Goal: Find contact information: Find contact information

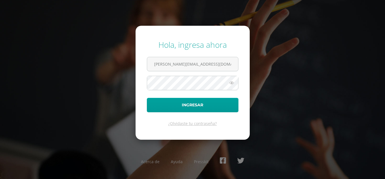
type input "[PERSON_NAME][EMAIL_ADDRESS][DOMAIN_NAME]"
click at [147, 98] on button "Ingresar" at bounding box center [193, 105] width 92 height 14
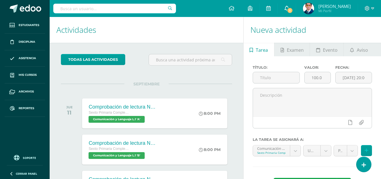
click at [293, 12] on span "1" at bounding box center [290, 10] width 6 height 6
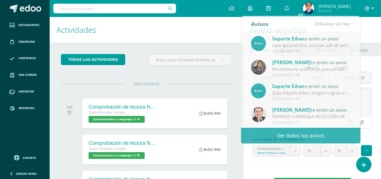
click at [209, 34] on h1 "Actividades" at bounding box center [146, 30] width 180 height 26
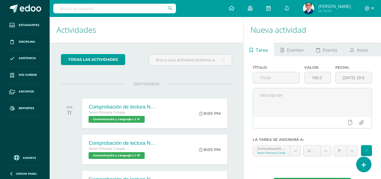
click at [100, 7] on input "text" at bounding box center [114, 9] width 123 height 10
type input "n"
type input "karina estrada"
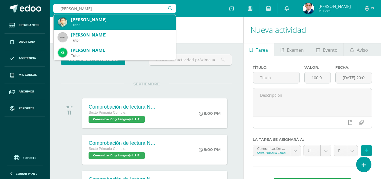
click at [100, 25] on div "Tutor" at bounding box center [121, 25] width 100 height 5
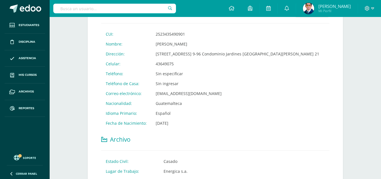
scroll to position [141, 0]
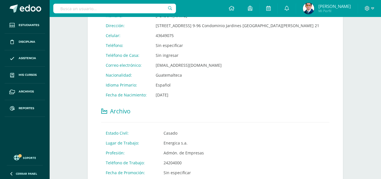
drag, startPoint x: 223, startPoint y: 65, endPoint x: 154, endPoint y: 67, distance: 68.9
click at [154, 67] on td "[EMAIL_ADDRESS][DOMAIN_NAME]" at bounding box center [237, 65] width 173 height 10
copy td "[EMAIL_ADDRESS][DOMAIN_NAME]"
click at [370, 8] on span at bounding box center [370, 8] width 10 height 6
click at [359, 37] on span "Cerrar sesión" at bounding box center [354, 38] width 25 height 5
